Goal: Find contact information

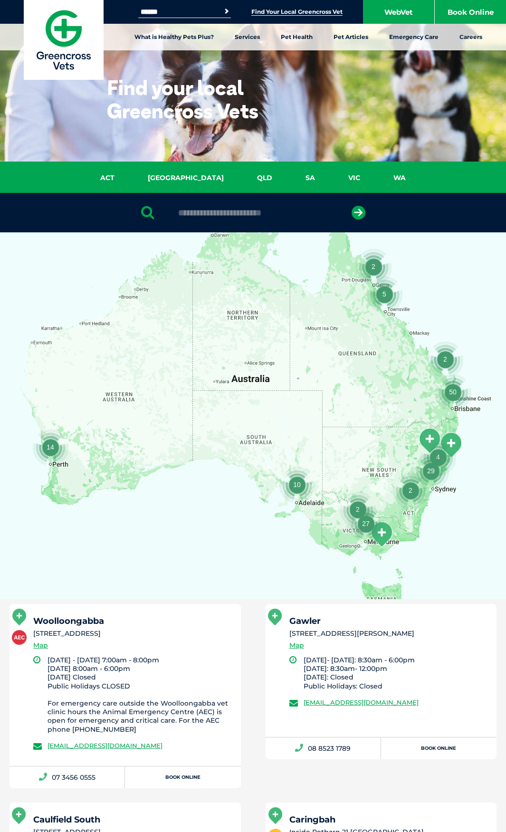
click at [282, 209] on input "text" at bounding box center [252, 213] width 159 height 10
paste input "**********"
type input "**********"
click at [360, 211] on icon "submit" at bounding box center [359, 213] width 14 height 14
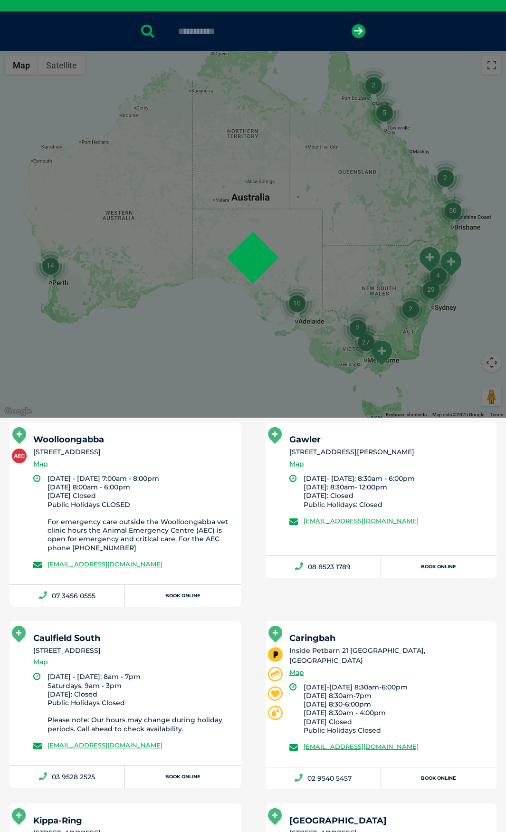
scroll to position [185, 0]
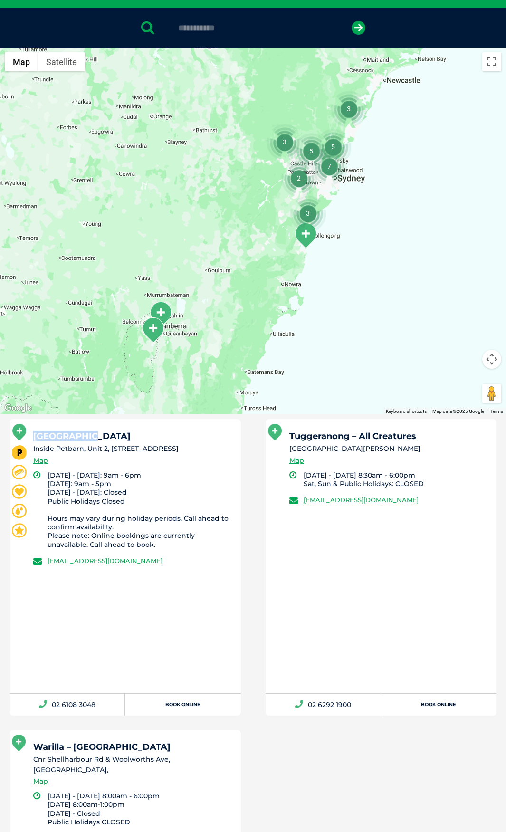
drag, startPoint x: 87, startPoint y: 437, endPoint x: 37, endPoint y: 439, distance: 50.4
click at [37, 439] on h5 "[GEOGRAPHIC_DATA]" at bounding box center [132, 436] width 199 height 9
copy h5 "[GEOGRAPHIC_DATA]"
click at [120, 649] on div "[GEOGRAPHIC_DATA] Inside Petbarn, Unit 2, [STREET_ADDRESS] Map [DATE] - [DATE]:…" at bounding box center [125, 556] width 231 height 274
drag, startPoint x: 206, startPoint y: 563, endPoint x: 44, endPoint y: 572, distance: 162.2
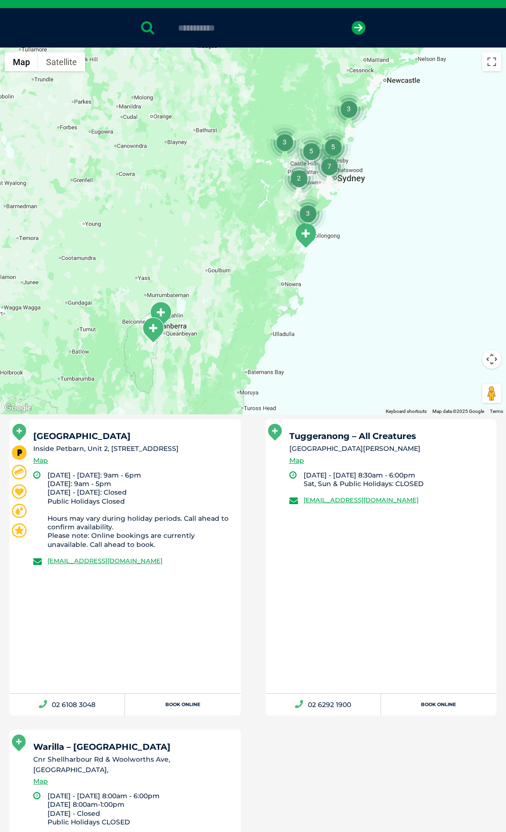
click at [44, 572] on div "[GEOGRAPHIC_DATA] Inside Petbarn, Unit 2, [STREET_ADDRESS] Map [DATE] - [DATE]:…" at bounding box center [125, 556] width 231 height 274
click at [115, 611] on div "[GEOGRAPHIC_DATA] Inside Petbarn, Unit 2, [STREET_ADDRESS] Map [DATE] - [DATE]:…" at bounding box center [125, 556] width 231 height 274
drag, startPoint x: 100, startPoint y: 716, endPoint x: 52, endPoint y: 715, distance: 48.0
copy link "02 6108 3048"
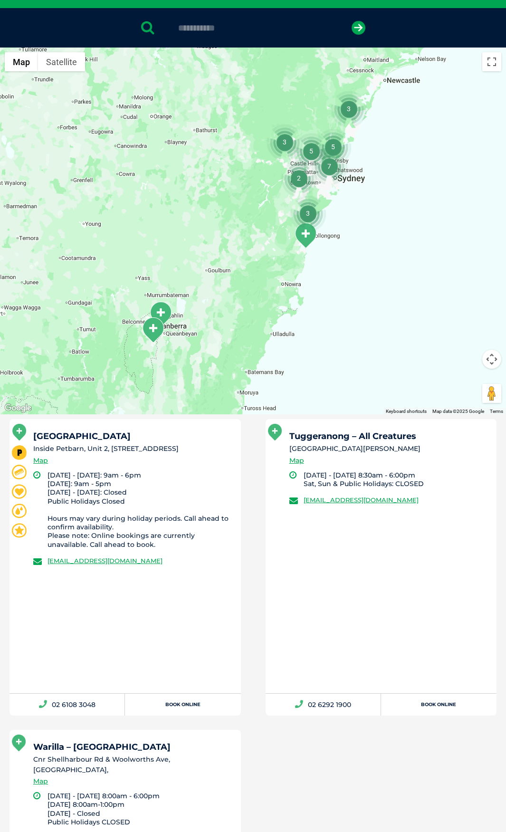
click at [219, 467] on div "[GEOGRAPHIC_DATA] Inside Petbarn, Unit 2, [STREET_ADDRESS] Map" at bounding box center [132, 451] width 199 height 39
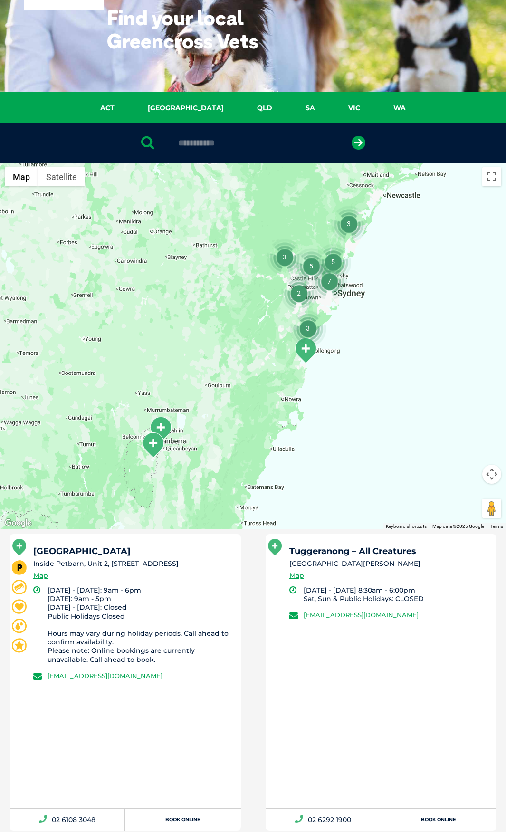
scroll to position [0, 0]
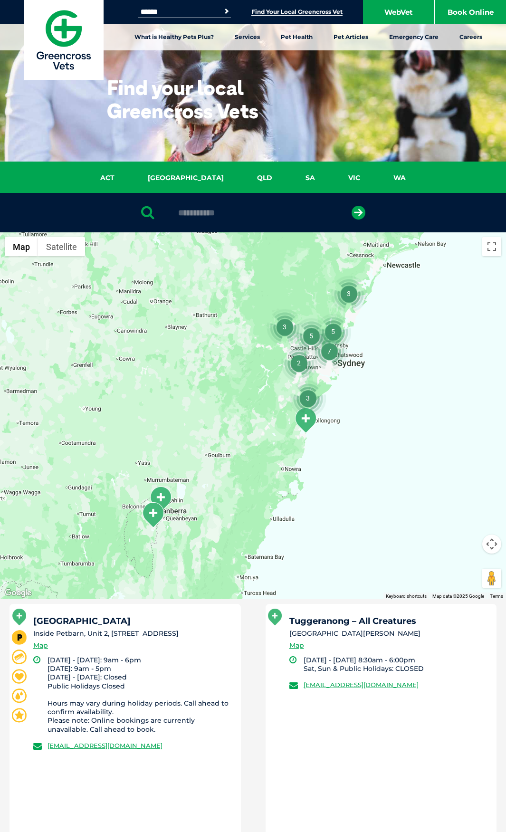
click at [65, 41] on img at bounding box center [64, 40] width 80 height 80
